Goal: Find specific page/section: Find specific page/section

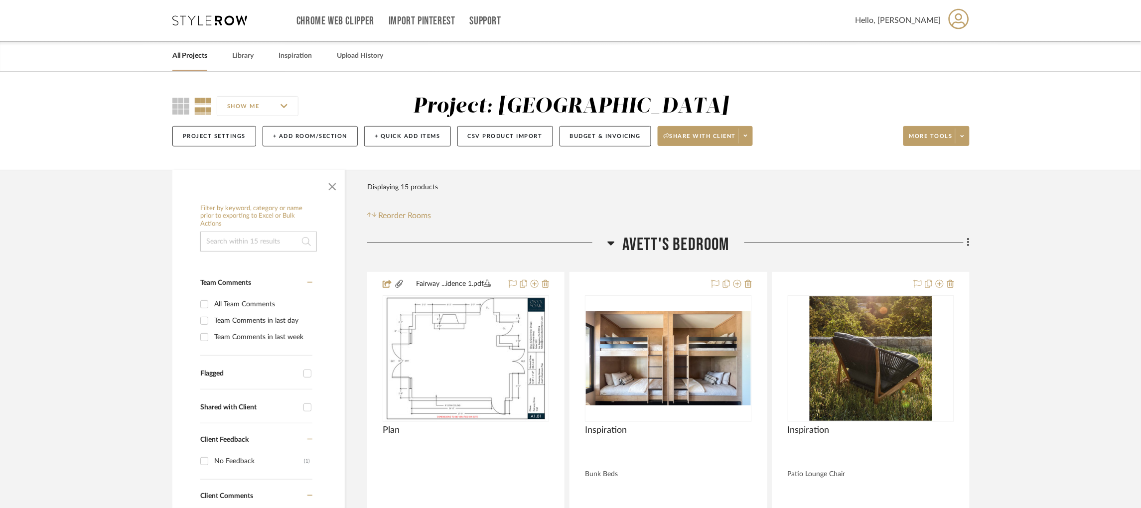
click at [208, 11] on div "Chrome Web Clipper Import Pinterest Support All Projects Library Inspiration Up…" at bounding box center [570, 20] width 797 height 41
click at [213, 23] on icon at bounding box center [209, 20] width 75 height 10
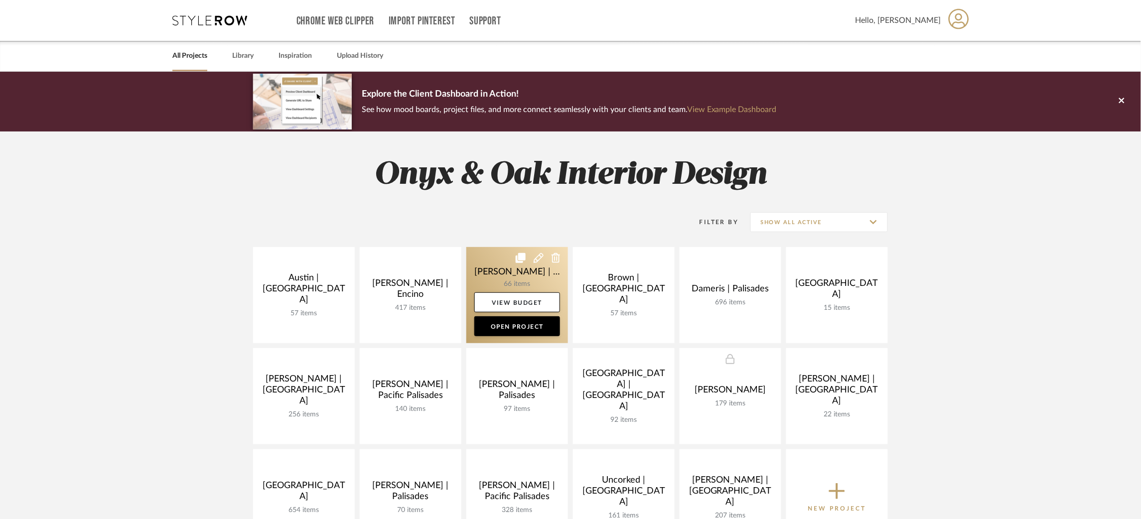
click at [483, 269] on link at bounding box center [517, 295] width 102 height 96
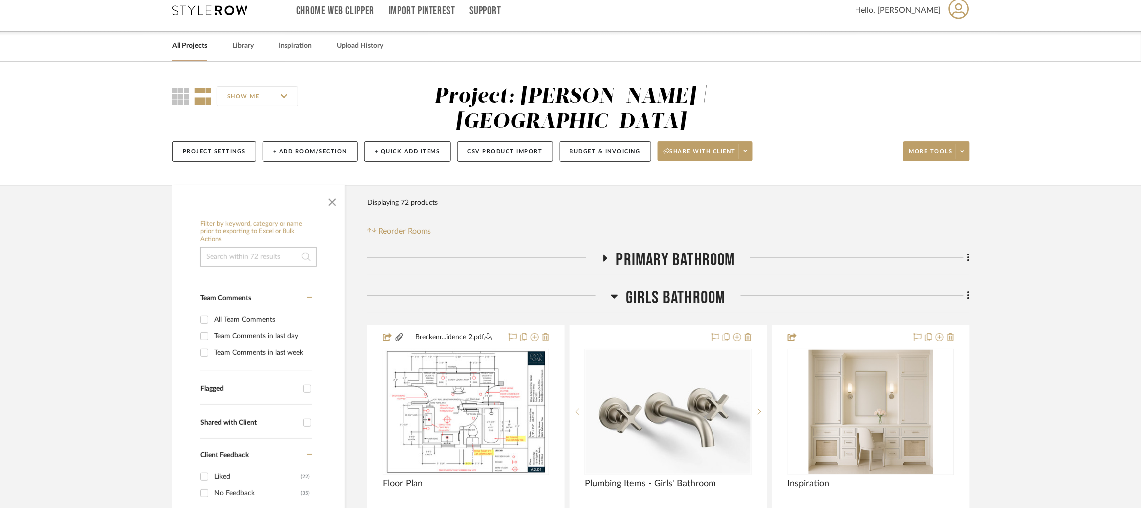
scroll to position [149, 0]
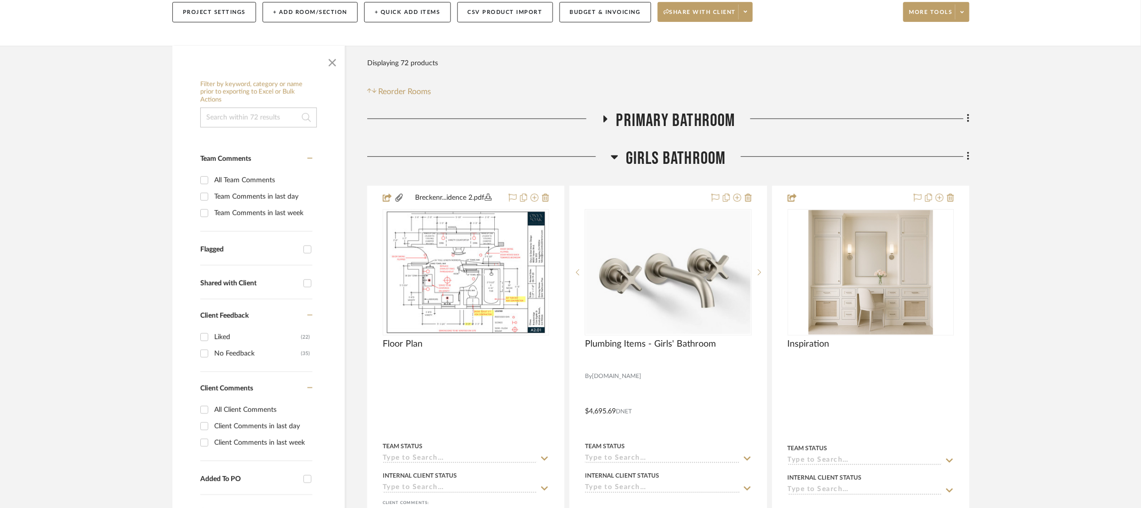
click at [611, 157] on icon at bounding box center [614, 157] width 7 height 12
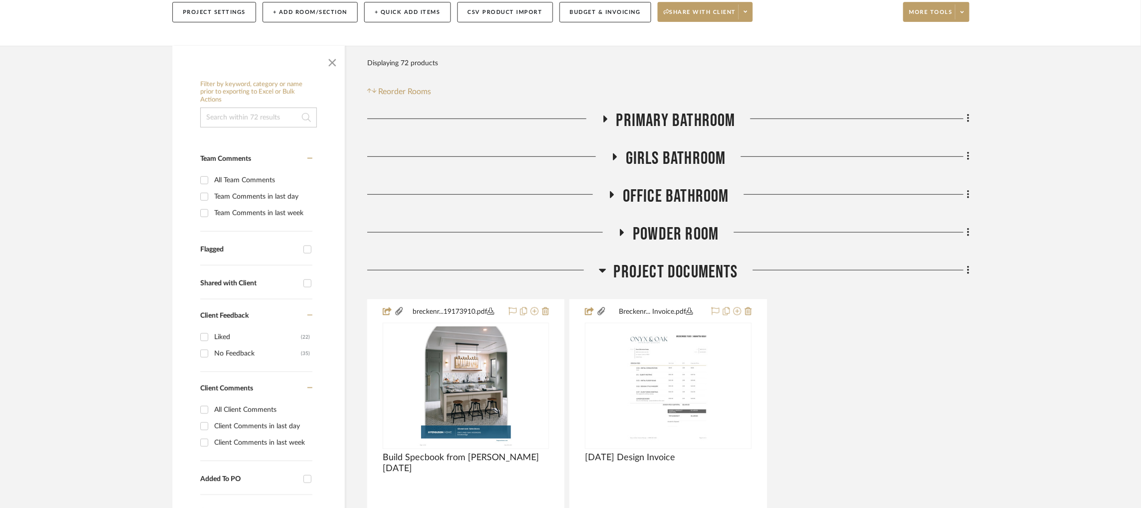
click at [611, 157] on icon at bounding box center [615, 156] width 12 height 7
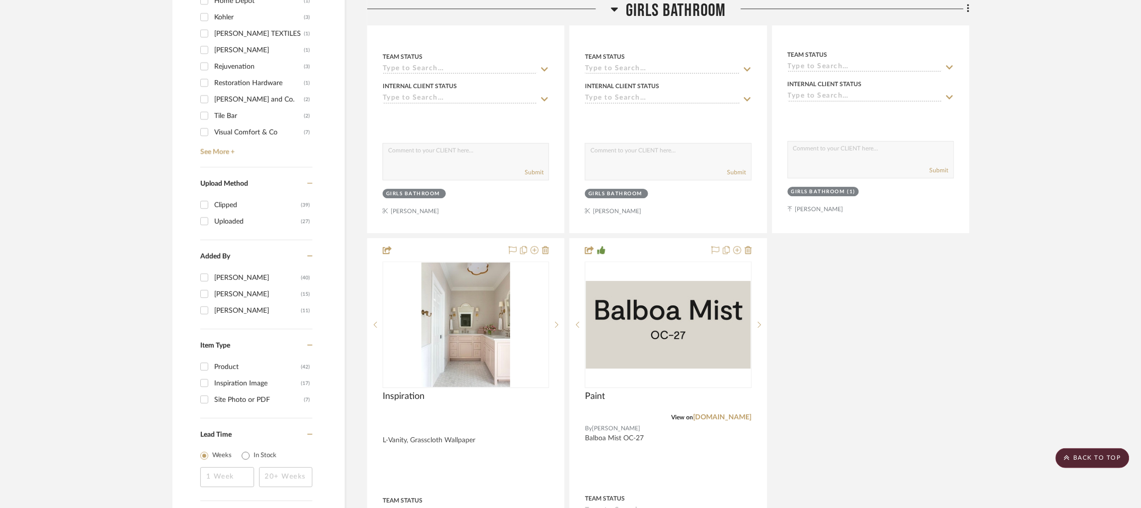
scroll to position [1209, 0]
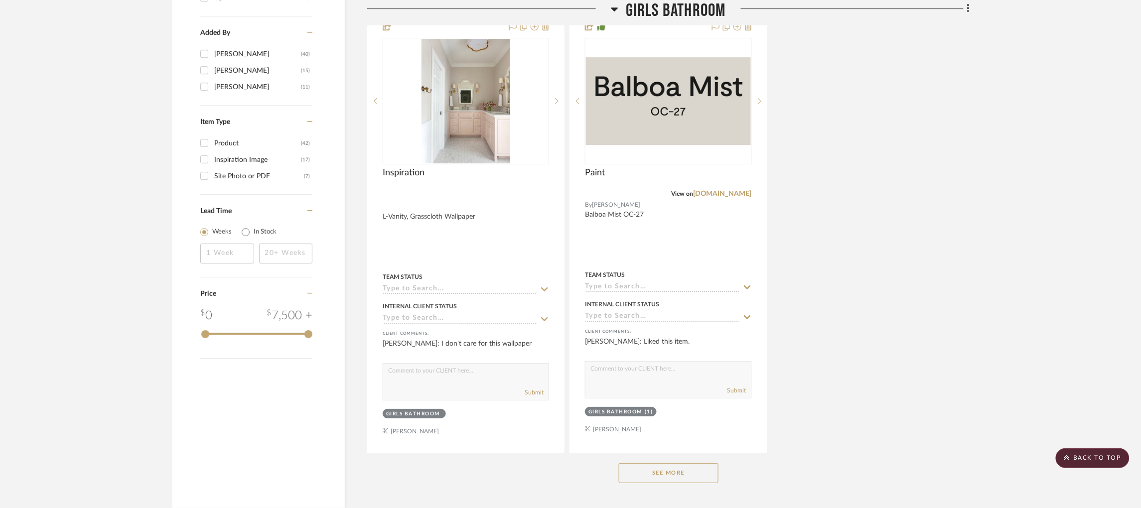
click at [665, 470] on button "See More" at bounding box center [669, 473] width 100 height 20
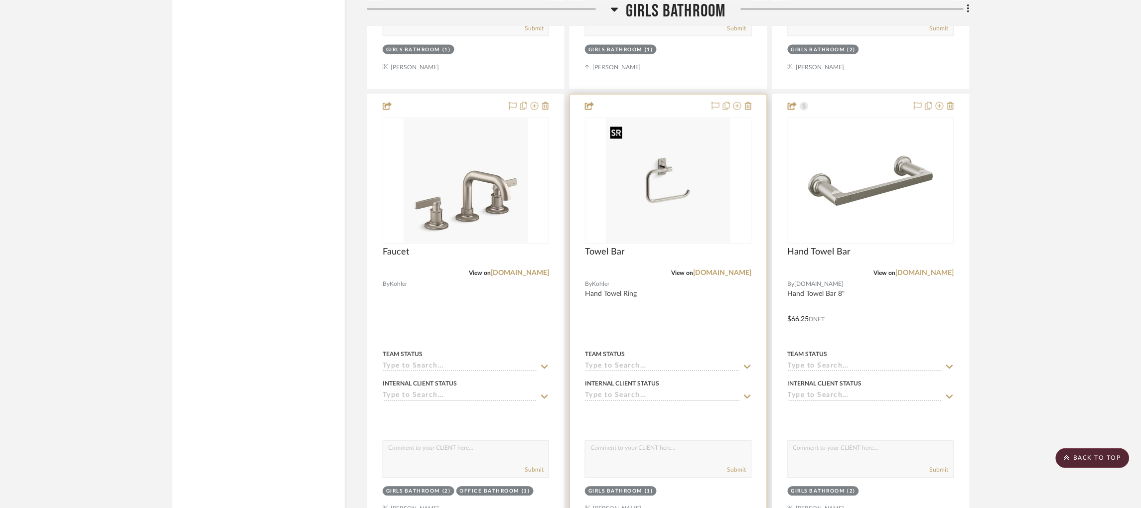
scroll to position [2181, 0]
